Goal: Find specific page/section: Find specific page/section

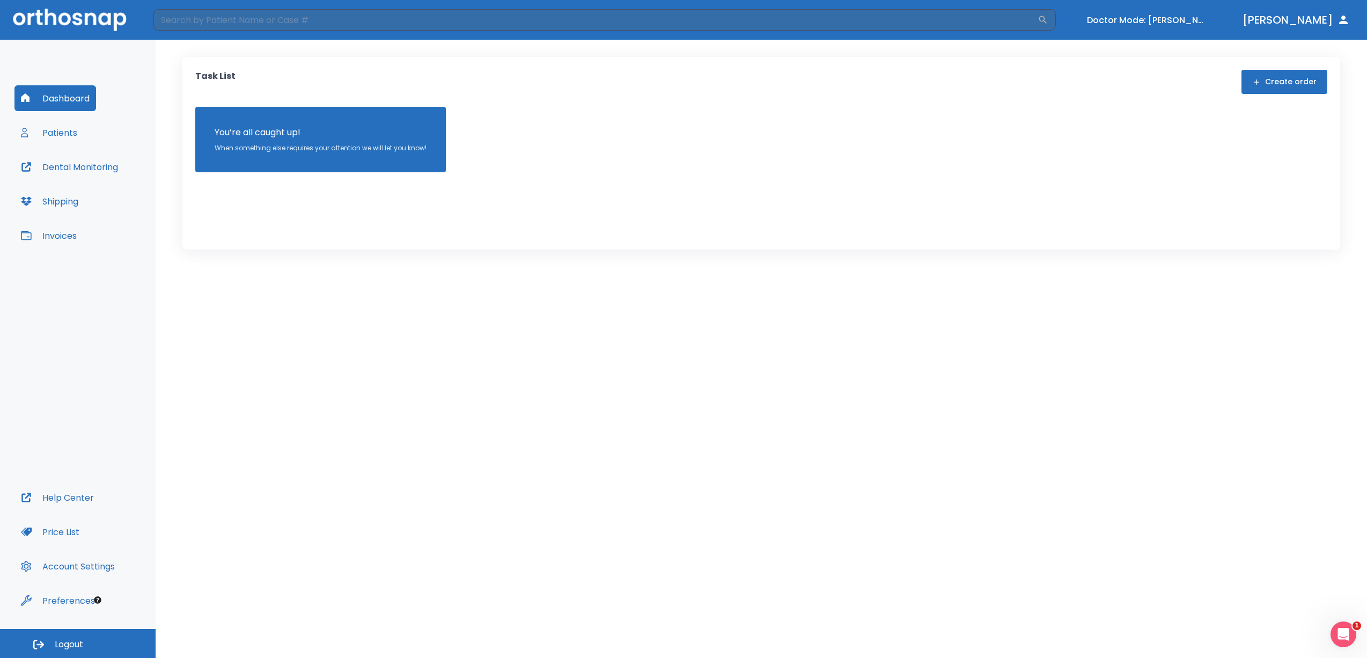
click at [50, 129] on button "Patients" at bounding box center [48, 133] width 69 height 26
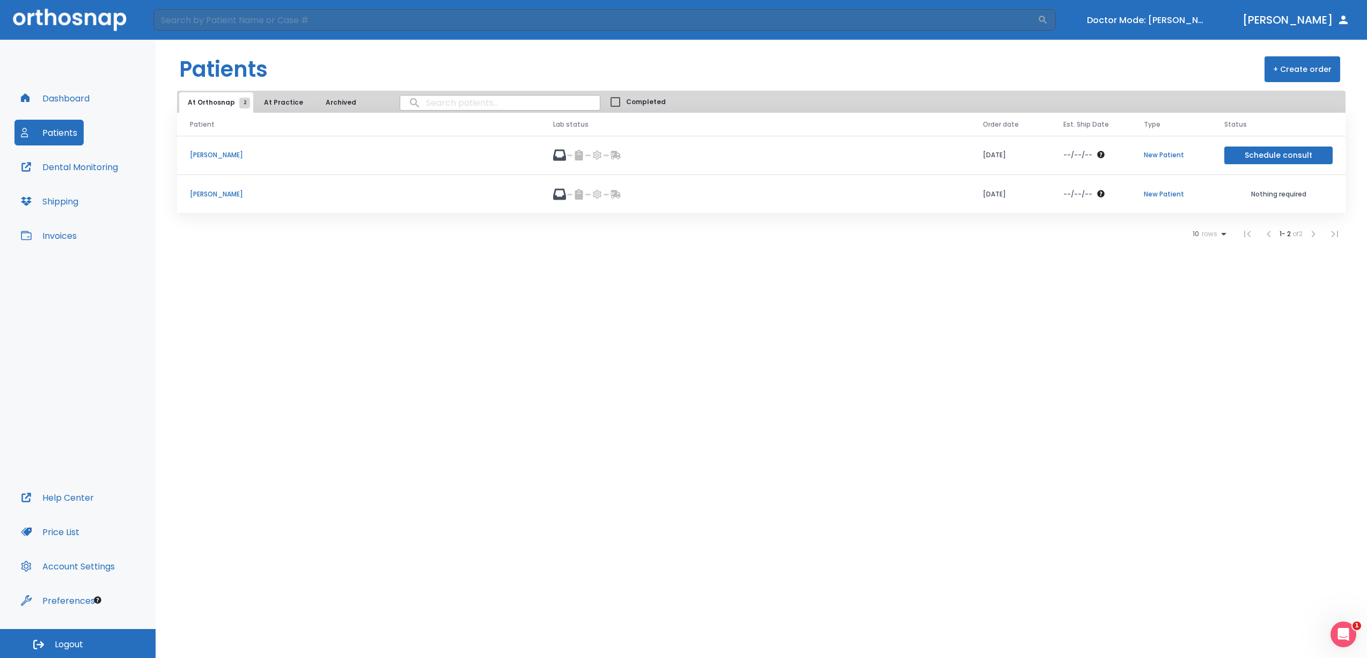
click at [208, 156] on p "[PERSON_NAME]" at bounding box center [358, 155] width 337 height 10
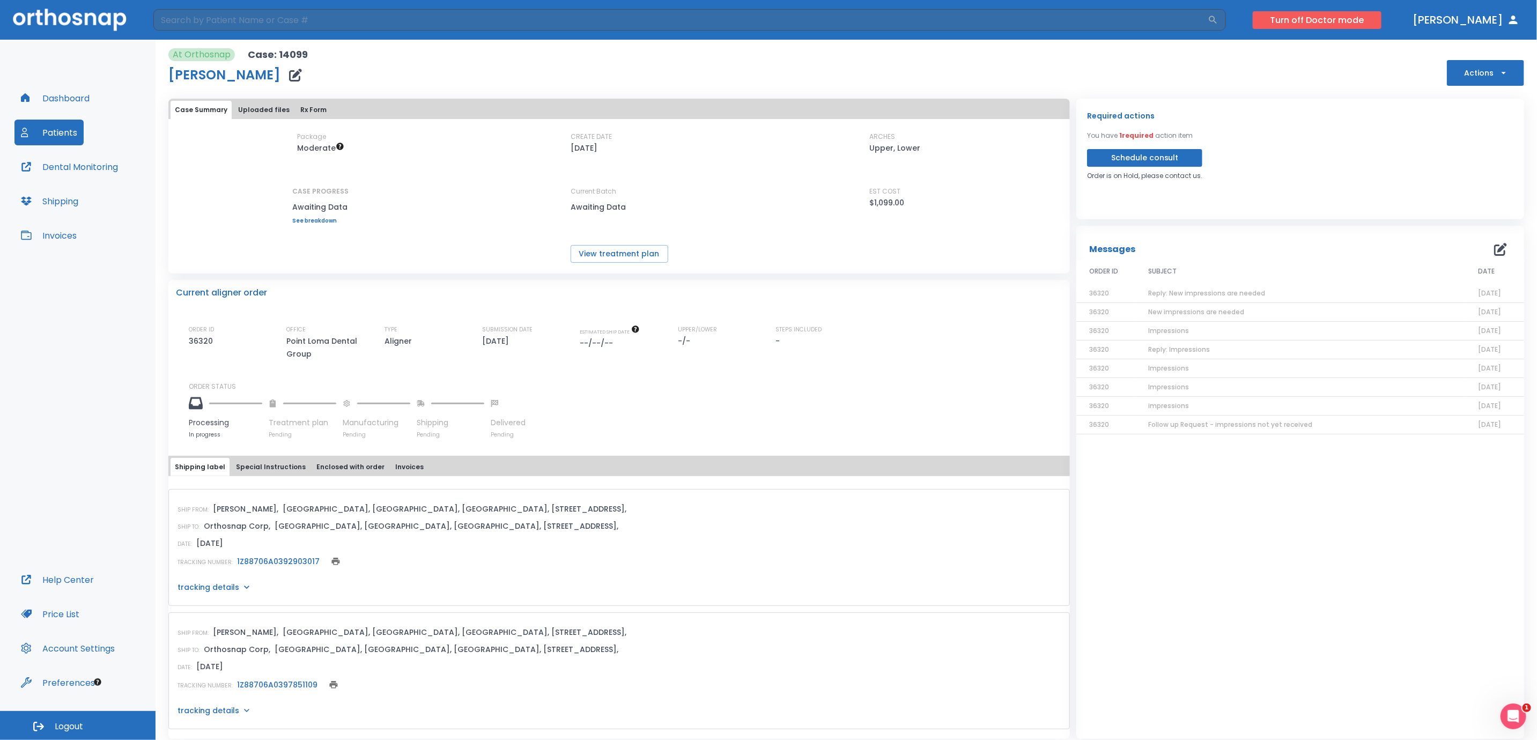
click at [1325, 18] on button "Turn off Doctor mode" at bounding box center [1317, 20] width 129 height 18
